Goal: Check status: Check status

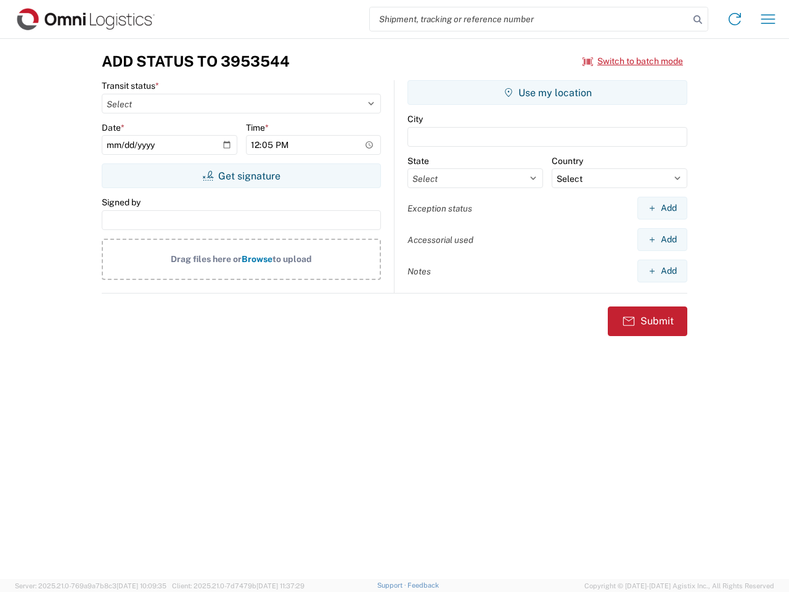
click at [529, 19] on input "search" at bounding box center [529, 18] width 319 height 23
click at [698, 20] on icon at bounding box center [697, 19] width 17 height 17
click at [735, 19] on icon at bounding box center [735, 19] width 20 height 20
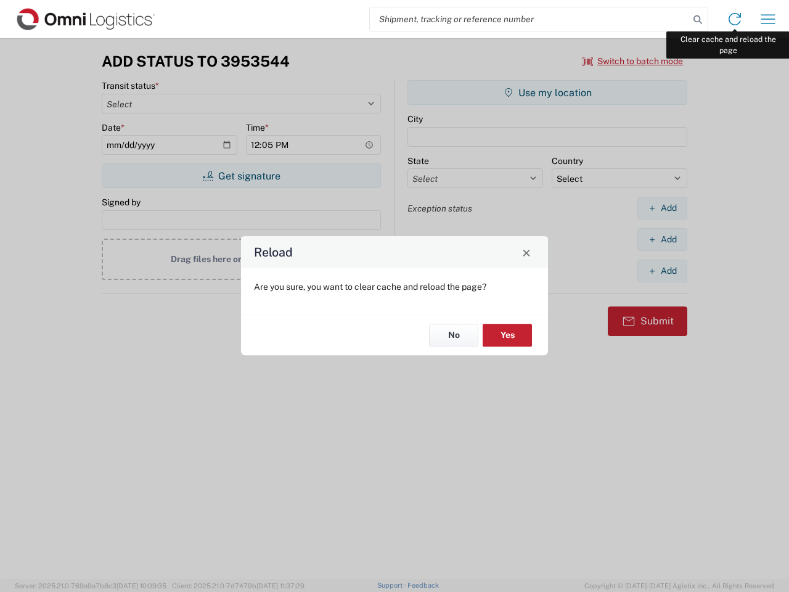
click at [768, 19] on div "Reload Are you sure, you want to clear cache and reload the page? No Yes" at bounding box center [394, 296] width 789 height 592
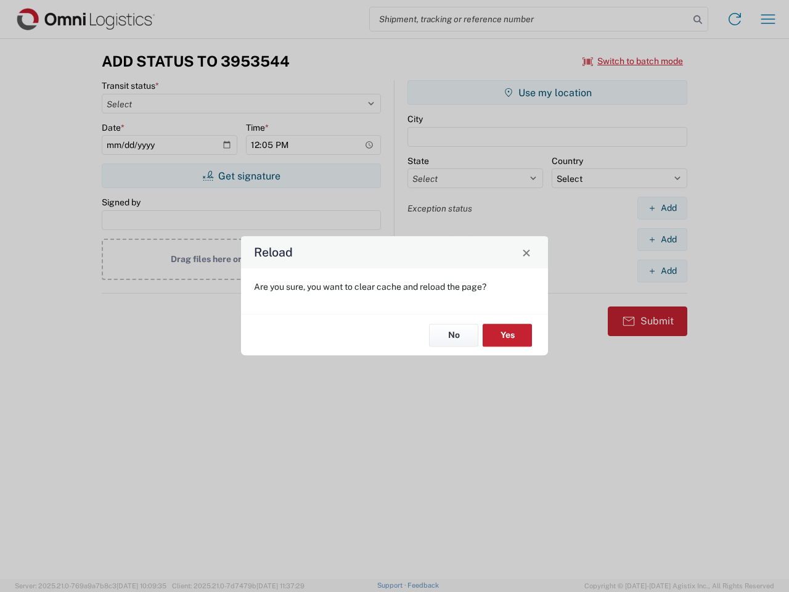
click at [633, 61] on div "Reload Are you sure, you want to clear cache and reload the page? No Yes" at bounding box center [394, 296] width 789 height 592
click at [241, 176] on div "Reload Are you sure, you want to clear cache and reload the page? No Yes" at bounding box center [394, 296] width 789 height 592
click at [547, 92] on div "Reload Are you sure, you want to clear cache and reload the page? No Yes" at bounding box center [394, 296] width 789 height 592
click at [662, 208] on div "Reload Are you sure, you want to clear cache and reload the page? No Yes" at bounding box center [394, 296] width 789 height 592
click at [662, 239] on div "Reload Are you sure, you want to clear cache and reload the page? No Yes" at bounding box center [394, 296] width 789 height 592
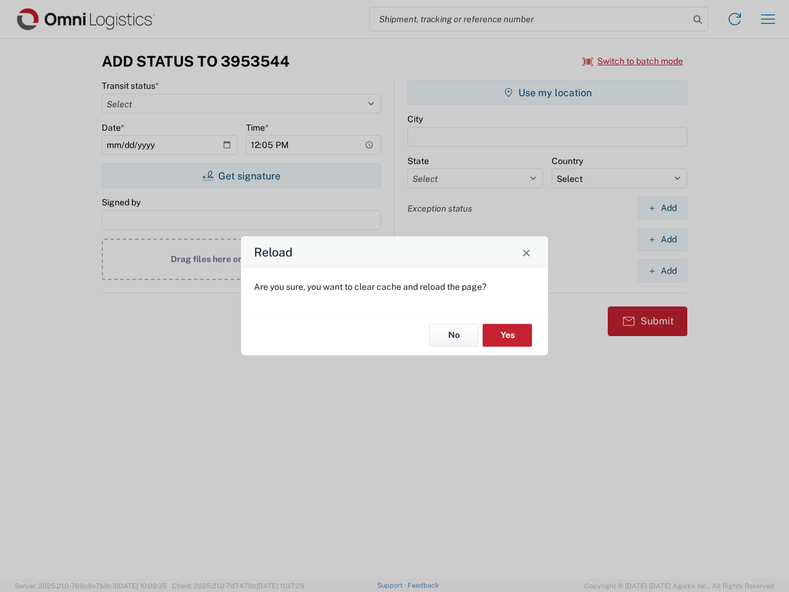
click at [662, 271] on div "Reload Are you sure, you want to clear cache and reload the page? No Yes" at bounding box center [394, 296] width 789 height 592
